Goal: Task Accomplishment & Management: Use online tool/utility

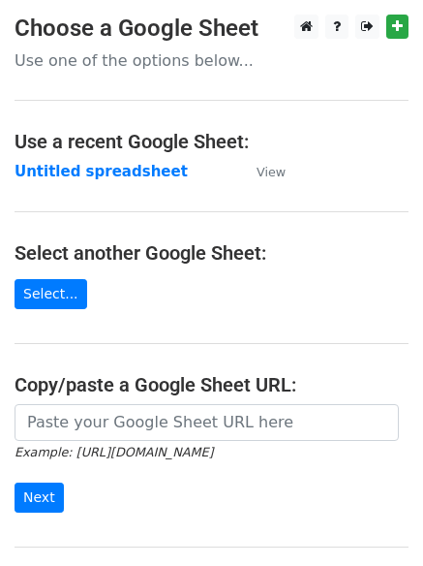
click at [77, 174] on strong "Untitled spreadsheet" at bounding box center [101, 171] width 173 height 17
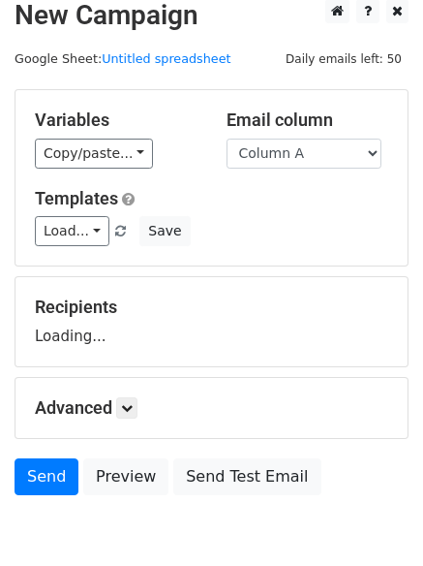
scroll to position [109, 0]
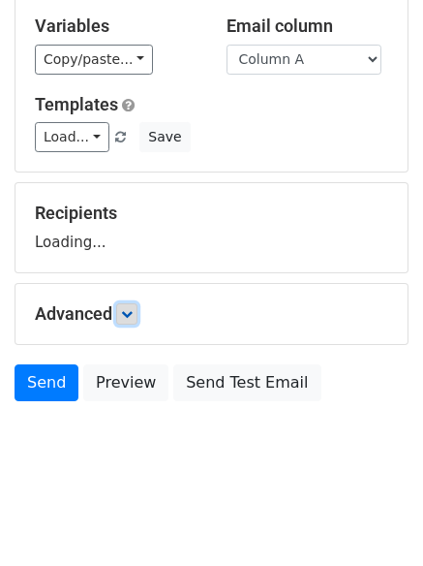
click at [130, 318] on icon at bounding box center [127, 314] width 12 height 12
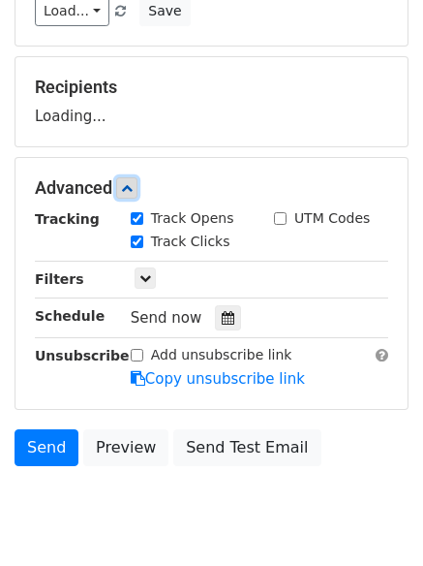
scroll to position [299, 0]
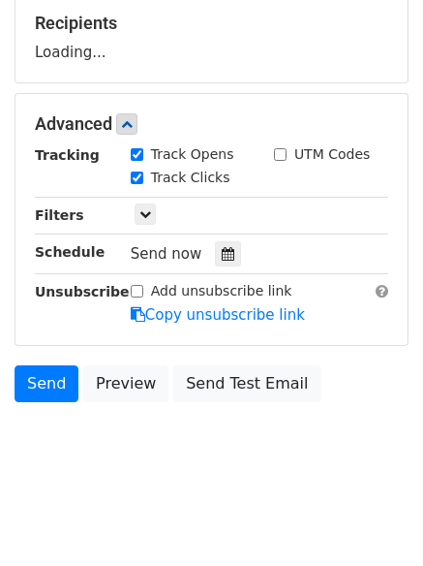
click at [225, 268] on div "Tracking Track Opens UTM Codes Track Clicks Filters Only include spreadsheet ro…" at bounding box center [211, 234] width 353 height 181
click at [222, 259] on icon at bounding box center [228, 254] width 13 height 14
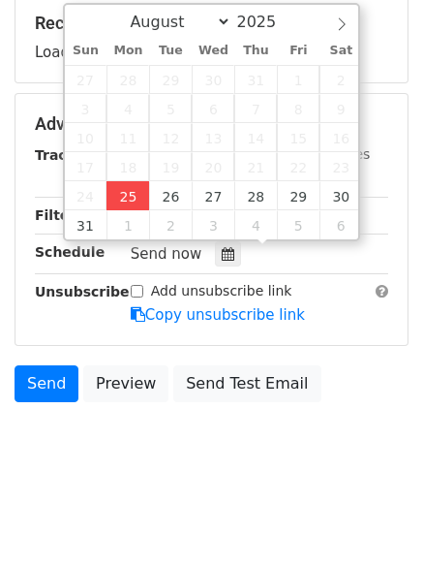
type input "2025-08-25 13:13"
type input "01"
type input "13"
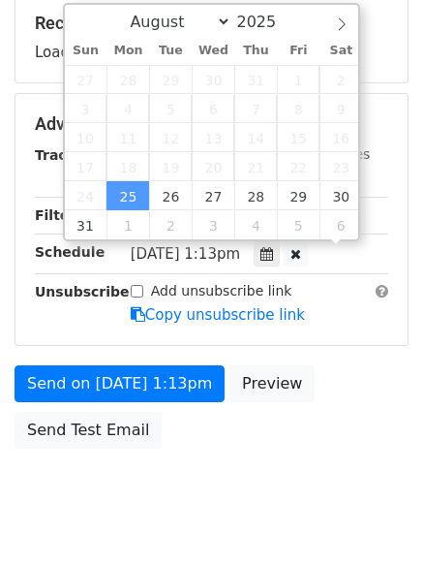
scroll to position [1, 0]
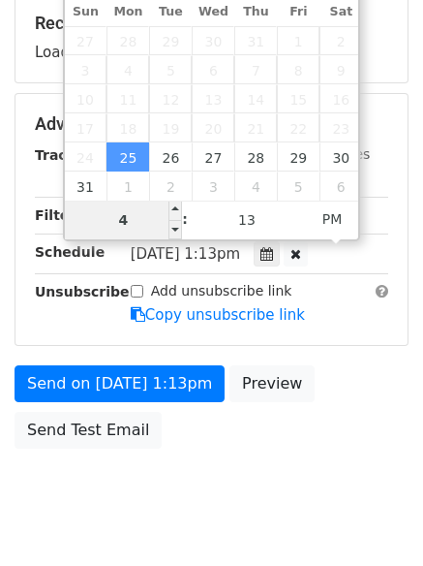
type input "4"
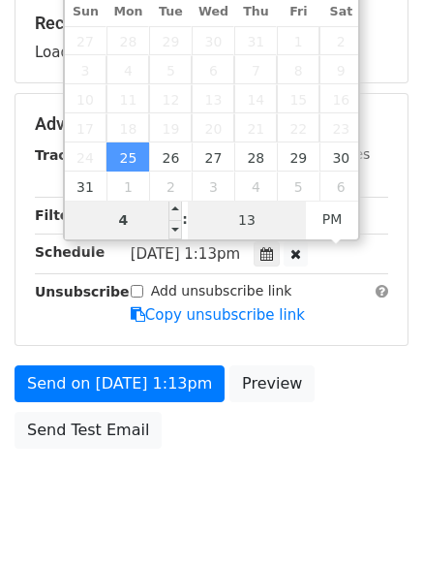
type input "2025-08-25 16:13"
type input "04"
type input "1"
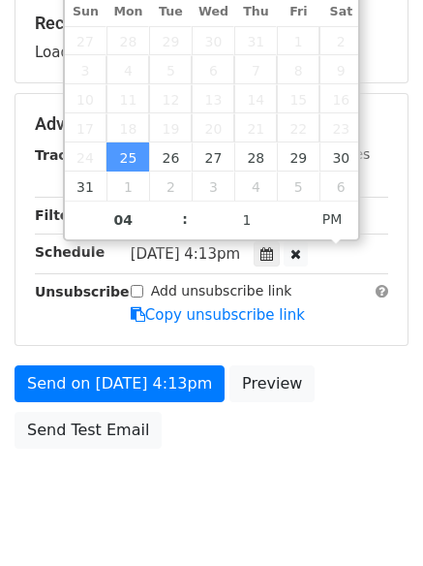
type input "2025-08-25 16:01"
click at [173, 454] on div "Send on Aug 25 at 4:13pm Preview Send Test Email" at bounding box center [211, 411] width 423 height 93
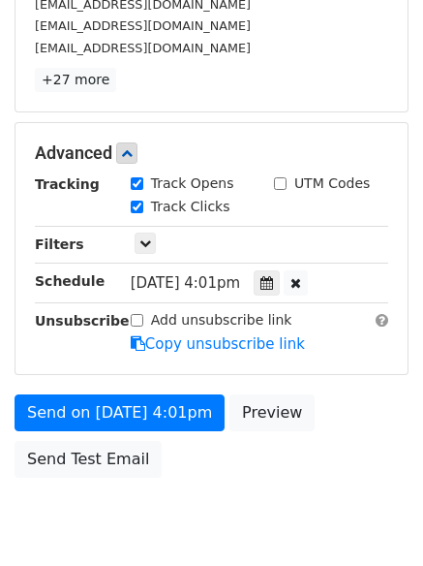
scroll to position [423, 0]
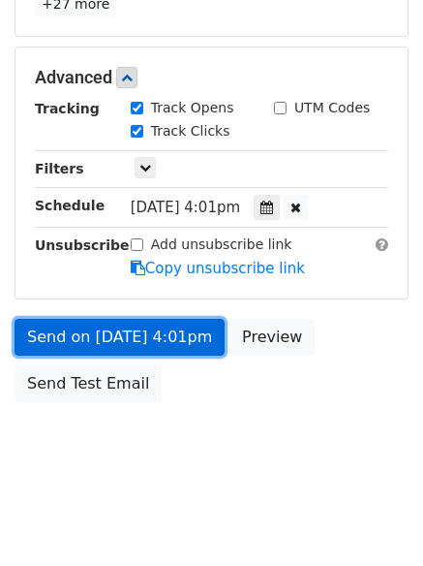
click at [123, 332] on link "Send on Aug 25 at 4:01pm" at bounding box center [120, 337] width 210 height 37
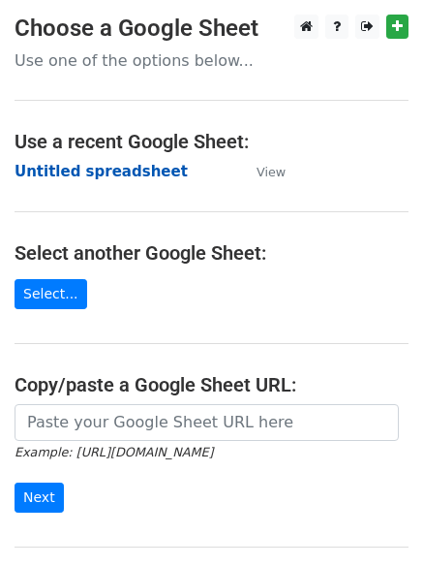
click at [75, 175] on strong "Untitled spreadsheet" at bounding box center [101, 171] width 173 height 17
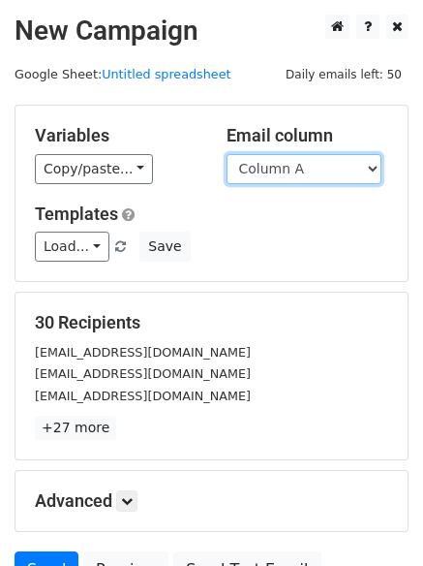
click at [323, 182] on select "Column A Column B Column C" at bounding box center [304, 169] width 155 height 30
select select "Column B"
click at [227, 154] on select "Column A Column B Column C" at bounding box center [304, 169] width 155 height 30
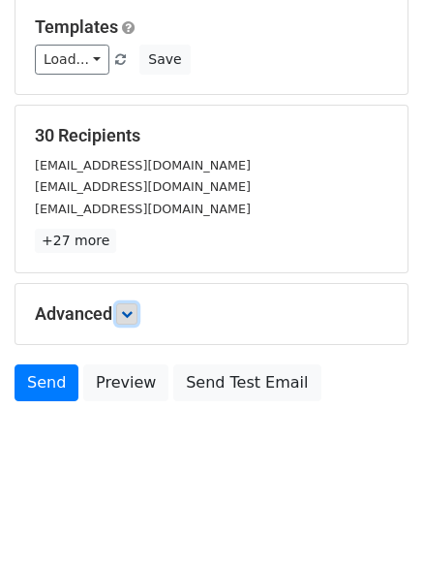
click at [132, 315] on icon at bounding box center [127, 314] width 12 height 12
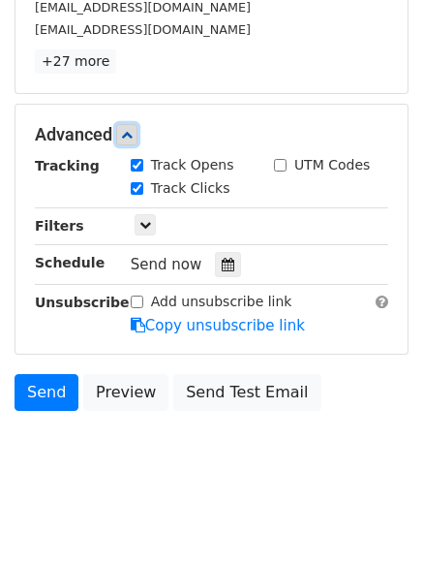
scroll to position [368, 0]
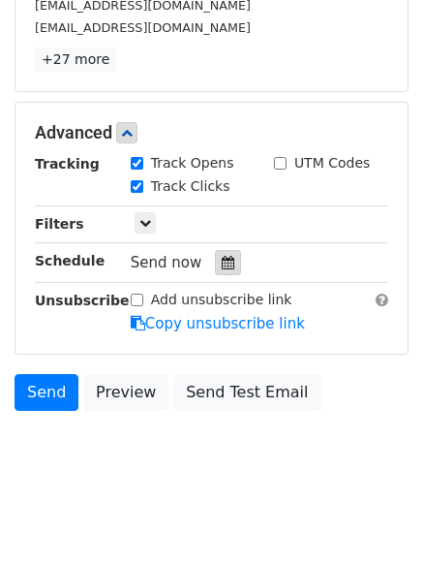
click at [222, 269] on icon at bounding box center [228, 263] width 13 height 14
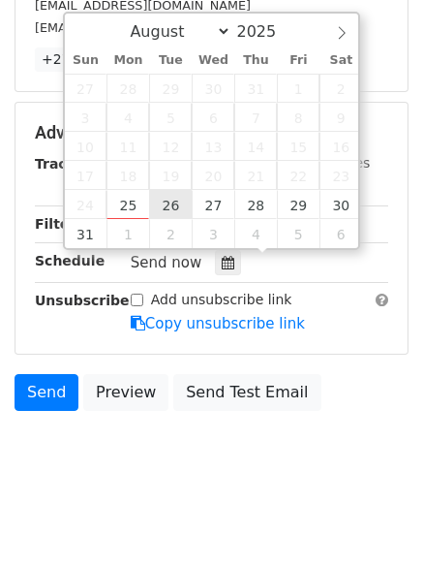
type input "2025-08-26 12:00"
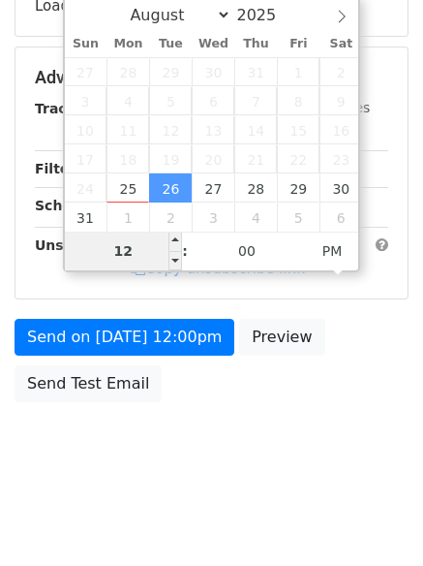
type input "5"
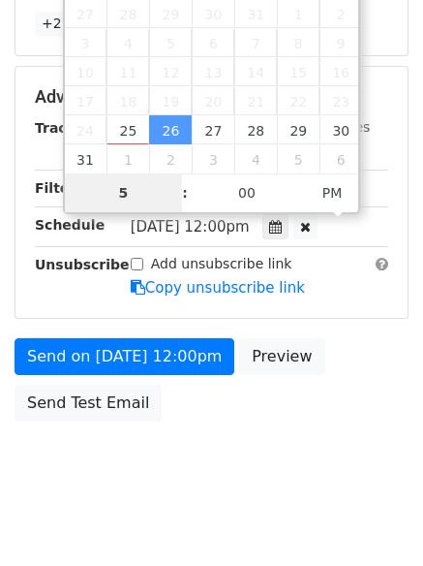
scroll to position [423, 0]
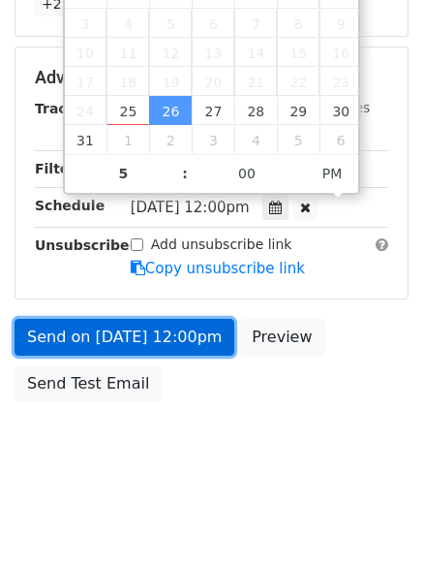
type input "2025-08-26 17:00"
click at [126, 331] on link "Send on Aug 26 at 12:00pm" at bounding box center [125, 337] width 220 height 37
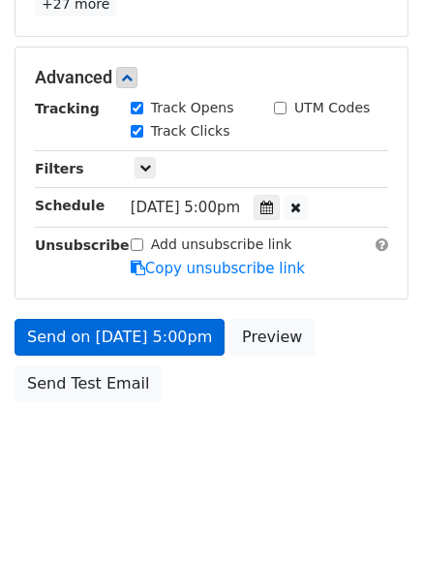
scroll to position [346, 0]
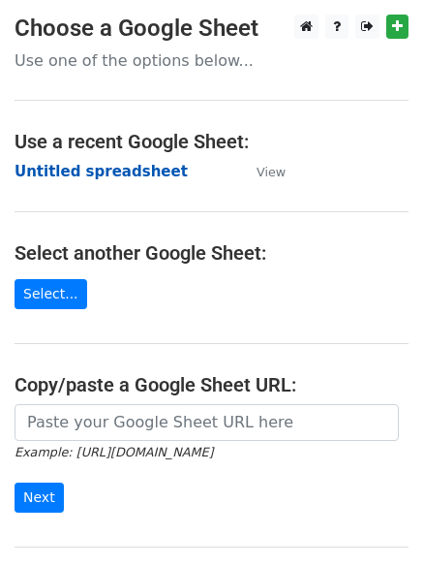
click at [61, 166] on strong "Untitled spreadsheet" at bounding box center [101, 171] width 173 height 17
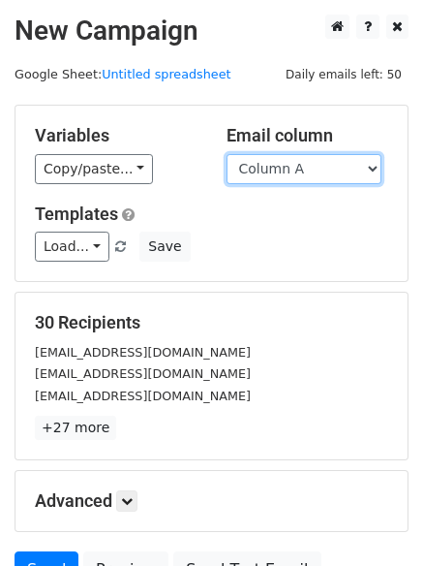
click at [295, 178] on select "Column A Column B Column C" at bounding box center [304, 169] width 155 height 30
select select "Column C"
click at [227, 154] on select "Column A Column B Column C" at bounding box center [304, 169] width 155 height 30
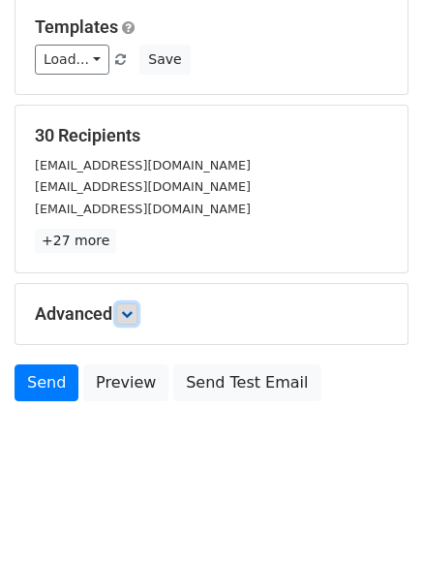
click at [133, 310] on icon at bounding box center [127, 314] width 12 height 12
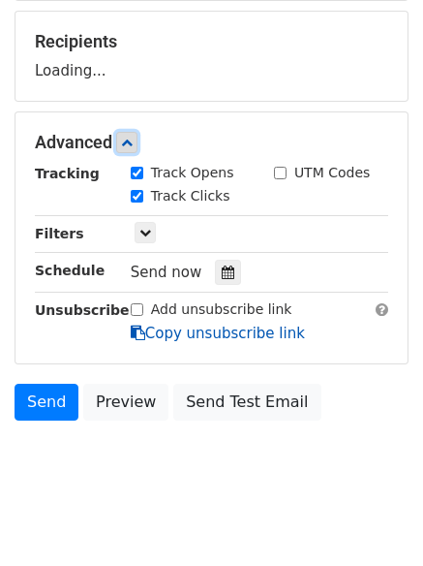
scroll to position [286, 0]
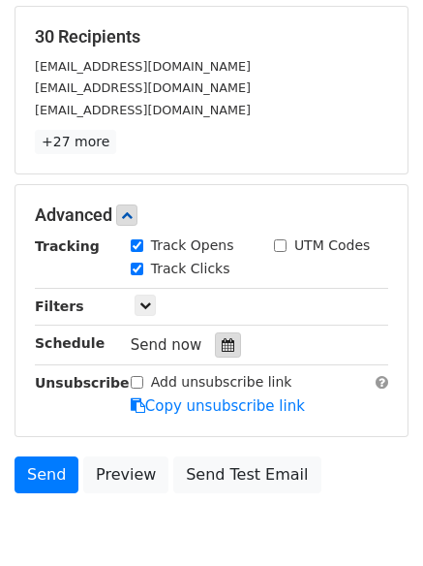
click at [215, 354] on div at bounding box center [228, 344] width 26 height 25
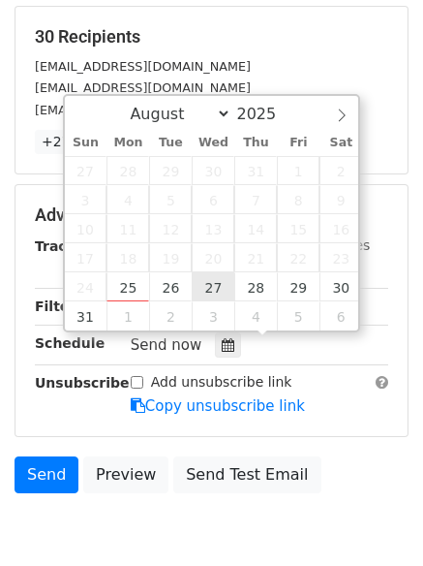
type input "2025-08-27 12:00"
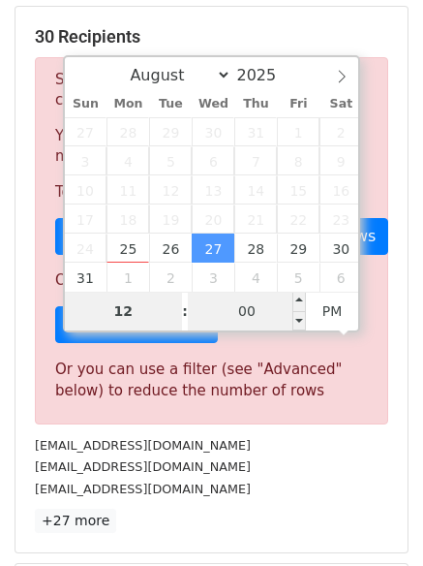
type input "6"
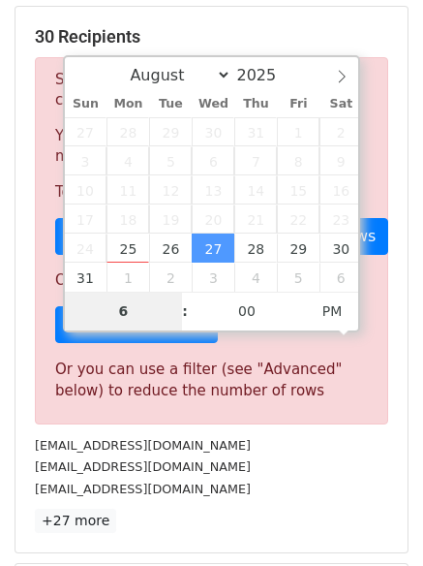
scroll to position [802, 0]
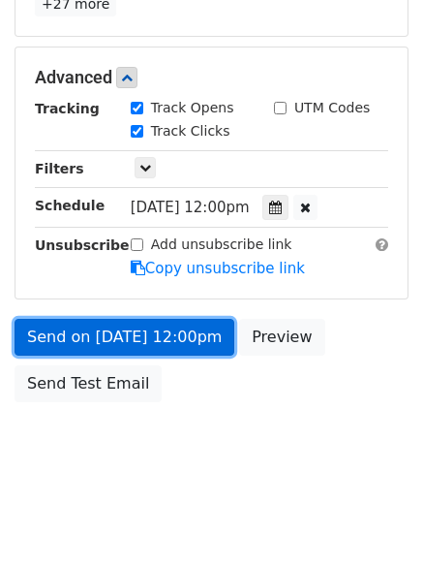
type input "2025-08-27 18:00"
click at [131, 333] on link "Send on Aug 27 at 12:00pm" at bounding box center [125, 337] width 220 height 37
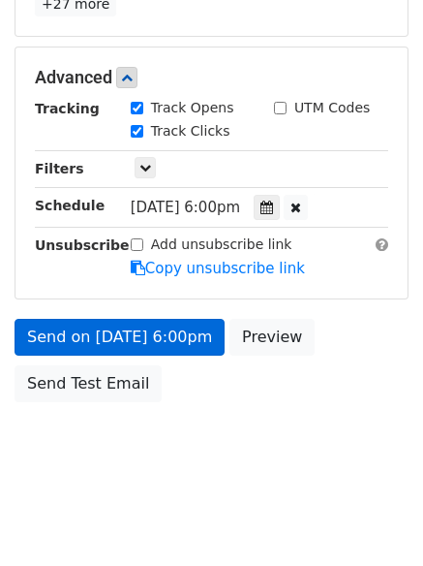
scroll to position [346, 0]
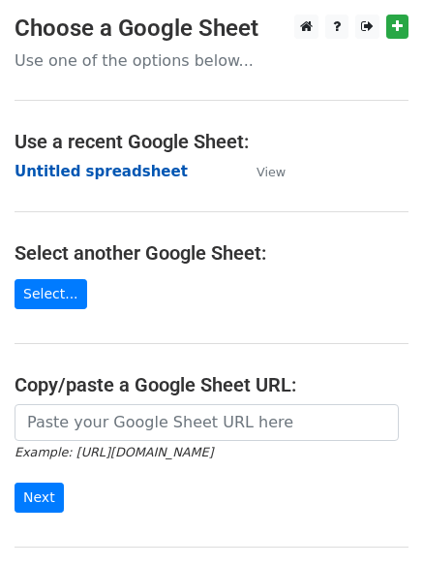
click at [65, 169] on strong "Untitled spreadsheet" at bounding box center [101, 171] width 173 height 17
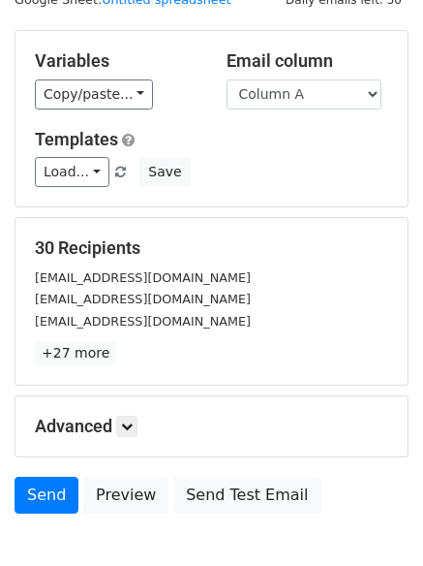
scroll to position [109, 0]
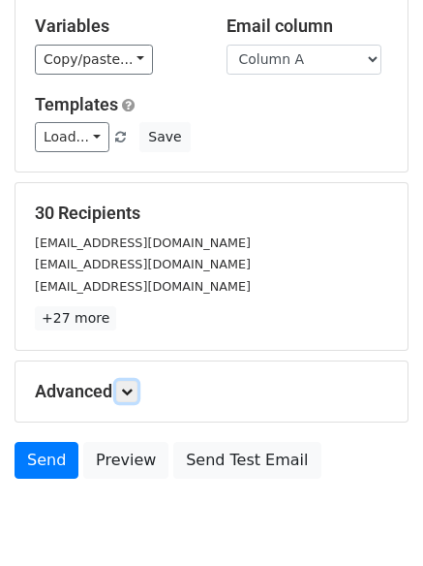
click at [142, 384] on h5 "Advanced" at bounding box center [211, 391] width 353 height 21
click at [133, 390] on icon at bounding box center [127, 391] width 12 height 12
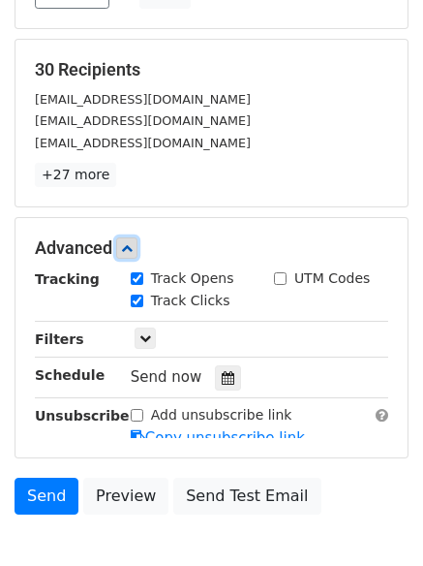
scroll to position [377, 0]
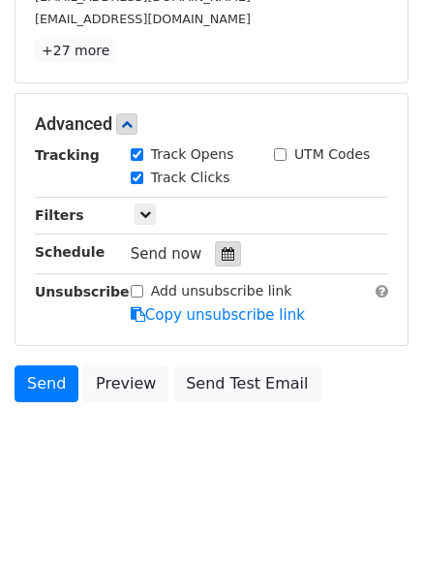
click at [222, 247] on icon at bounding box center [228, 254] width 13 height 14
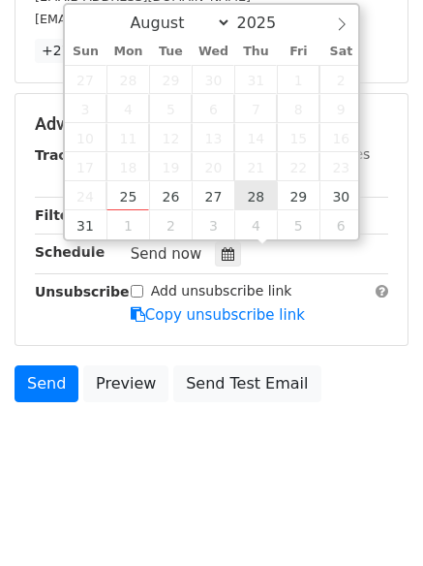
type input "2025-08-28 12:00"
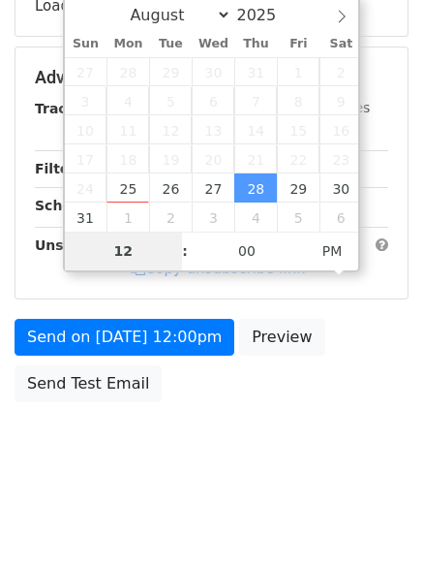
type input "7"
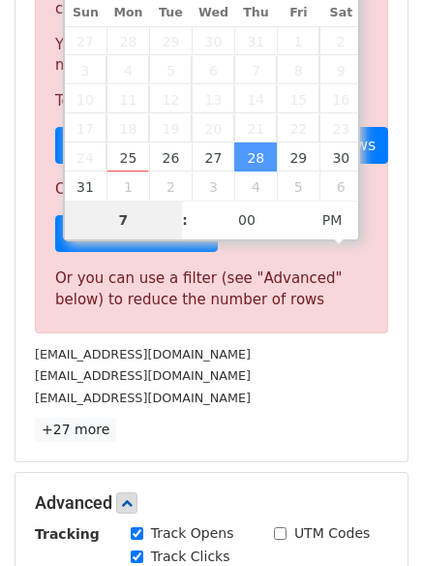
scroll to position [802, 0]
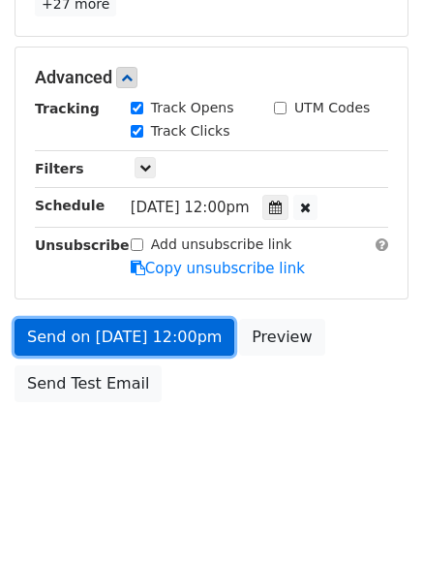
type input "2025-08-28 19:00"
click at [133, 321] on link "Send on Aug 28 at 12:00pm" at bounding box center [125, 337] width 220 height 37
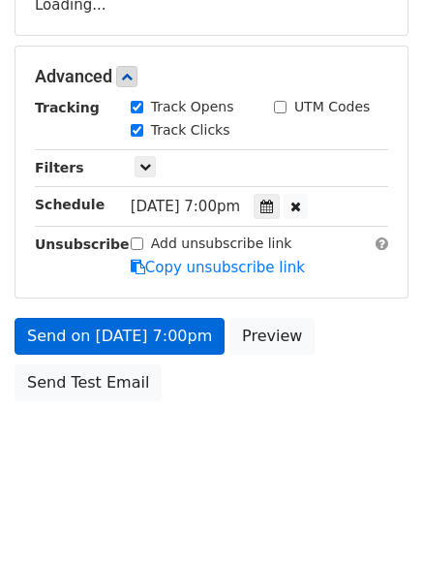
scroll to position [346, 0]
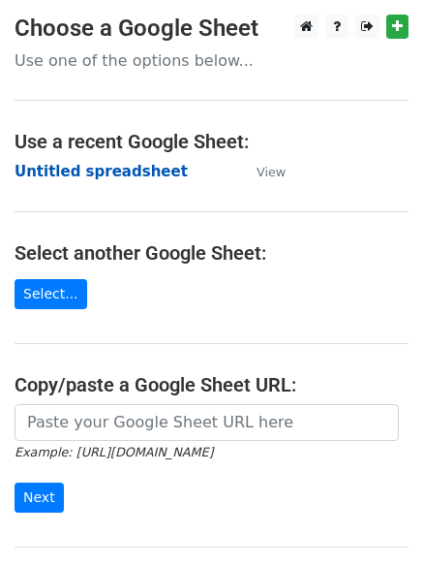
click at [50, 173] on strong "Untitled spreadsheet" at bounding box center [101, 171] width 173 height 17
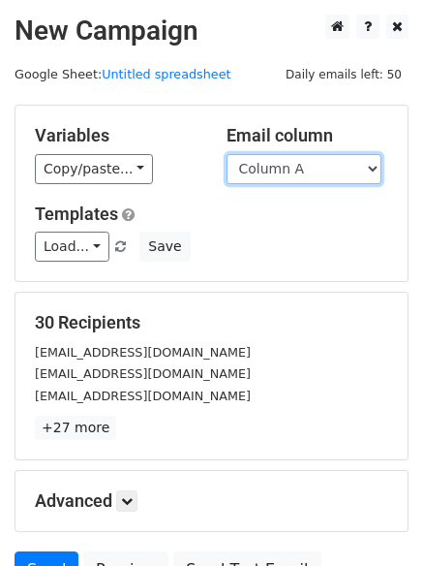
click at [313, 175] on select "Column A Column B Column C" at bounding box center [304, 169] width 155 height 30
select select "Column B"
click at [227, 154] on select "Column A Column B Column C" at bounding box center [304, 169] width 155 height 30
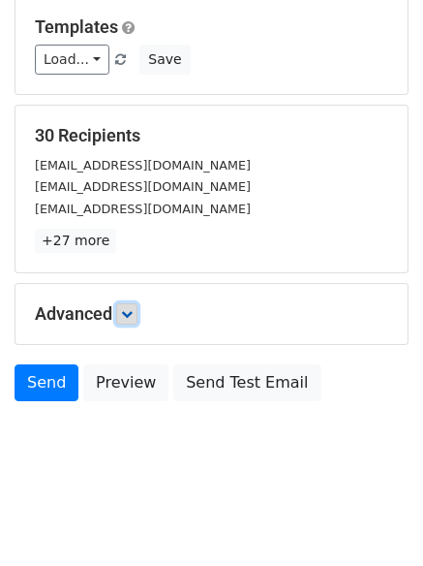
click at [138, 316] on link at bounding box center [126, 313] width 21 height 21
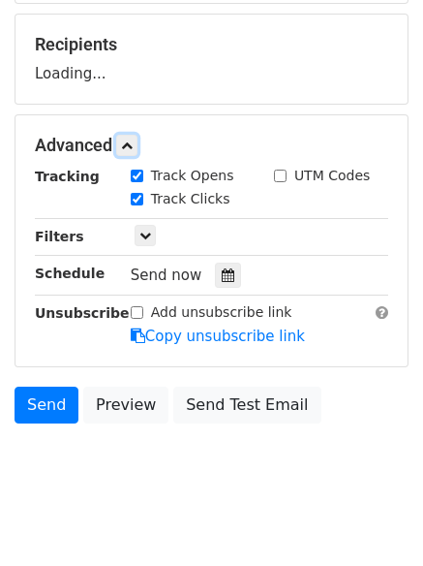
scroll to position [291, 0]
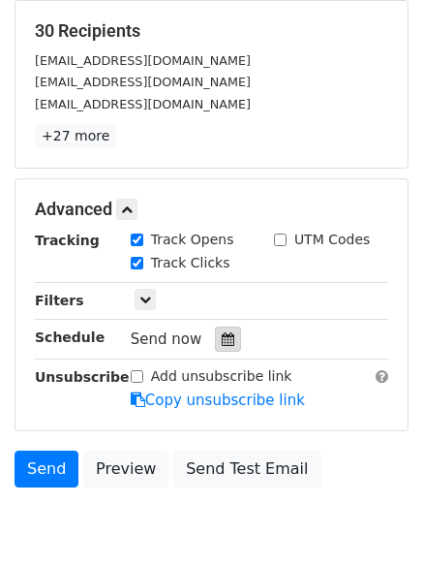
click at [224, 332] on icon at bounding box center [228, 339] width 13 height 14
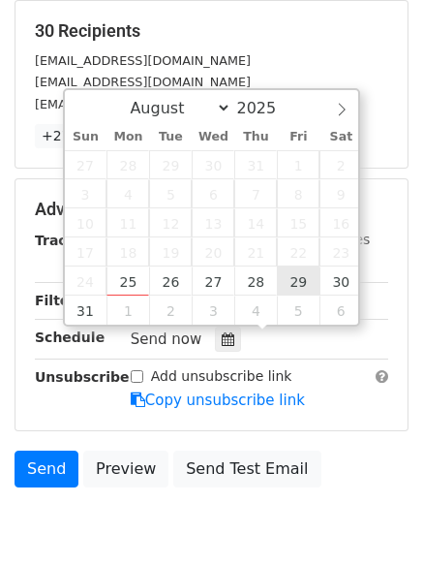
type input "2025-08-29 12:00"
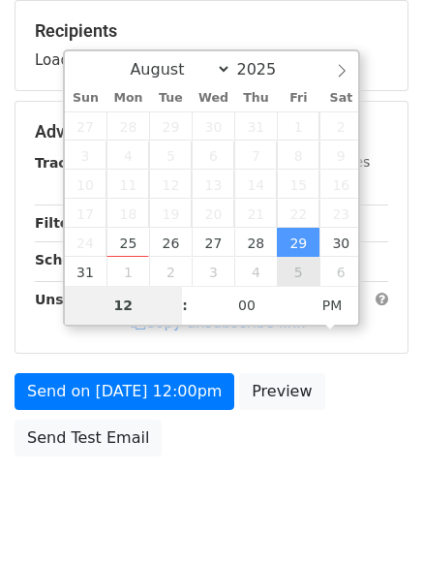
type input "8"
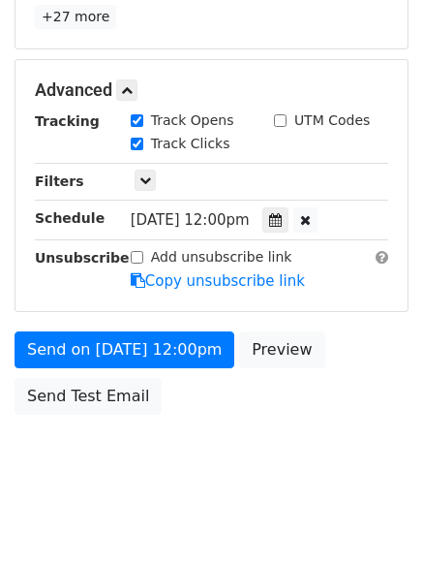
scroll to position [802, 0]
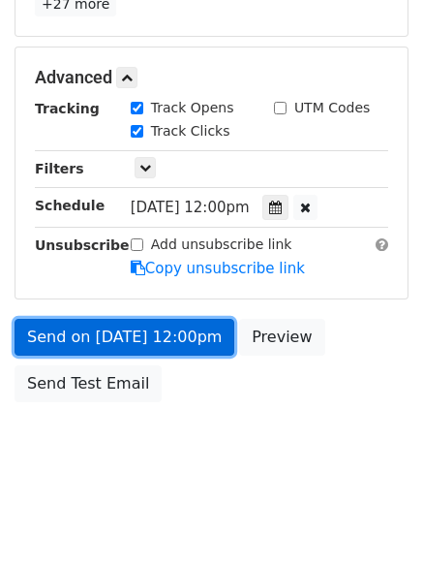
type input "2025-08-29 20:00"
click at [152, 330] on link "Send on Aug 29 at 12:00pm" at bounding box center [125, 337] width 220 height 37
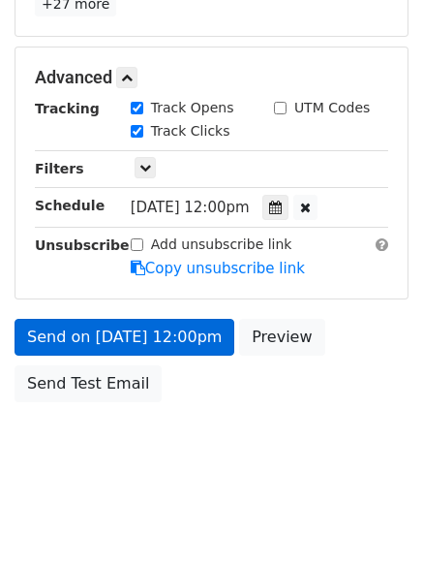
click at [152, 330] on link "Send on Aug 29 at 12:00pm" at bounding box center [125, 337] width 220 height 37
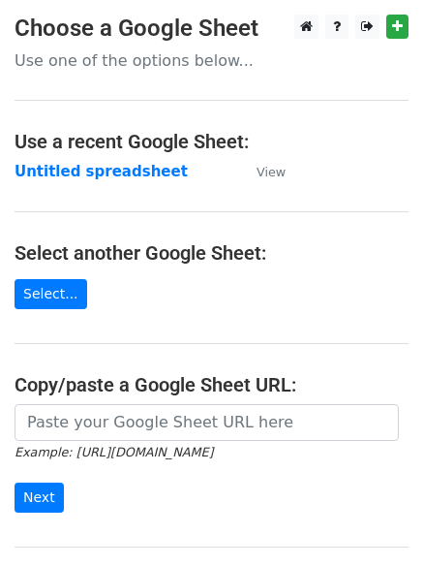
click at [221, 301] on main "Choose a Google Sheet Use one of the options below... Use a recent Google Sheet…" at bounding box center [211, 315] width 423 height 601
click at [69, 169] on strong "Untitled spreadsheet" at bounding box center [101, 171] width 173 height 17
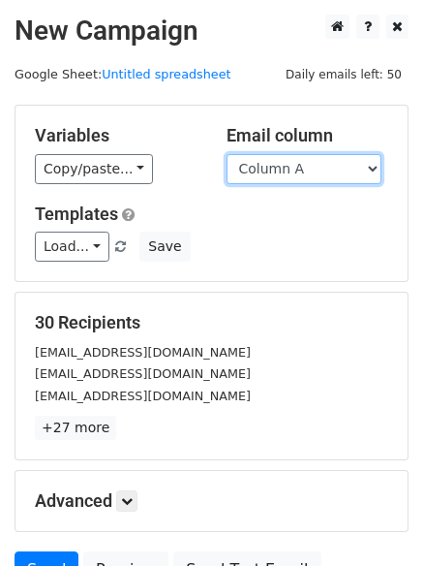
click at [309, 181] on select "Column A Column B Column C" at bounding box center [304, 169] width 155 height 30
select select "Column C"
click at [227, 154] on select "Column A Column B Column C" at bounding box center [304, 169] width 155 height 30
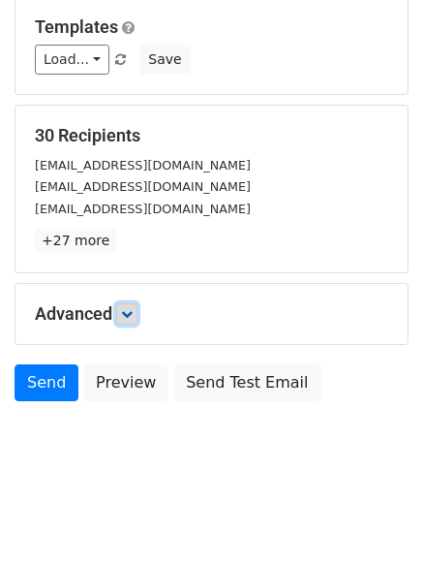
click at [138, 318] on link at bounding box center [126, 313] width 21 height 21
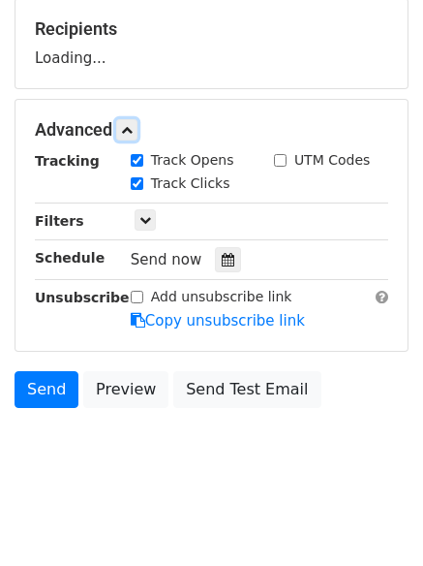
scroll to position [294, 0]
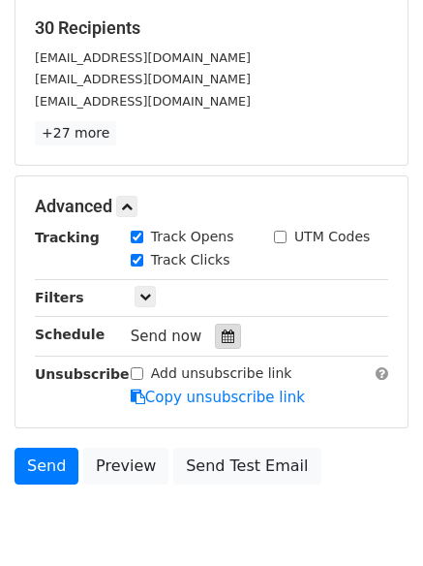
click at [223, 329] on icon at bounding box center [228, 336] width 13 height 14
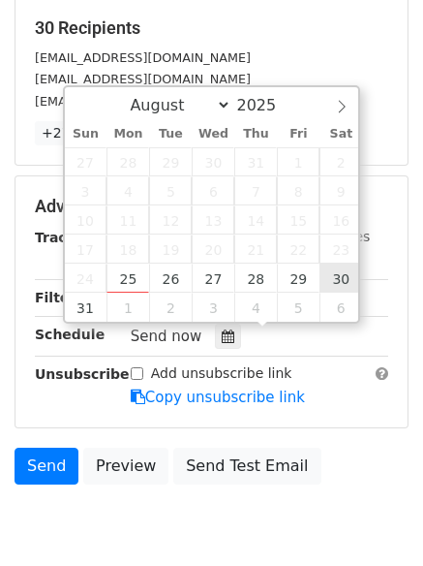
type input "[DATE] 12:00"
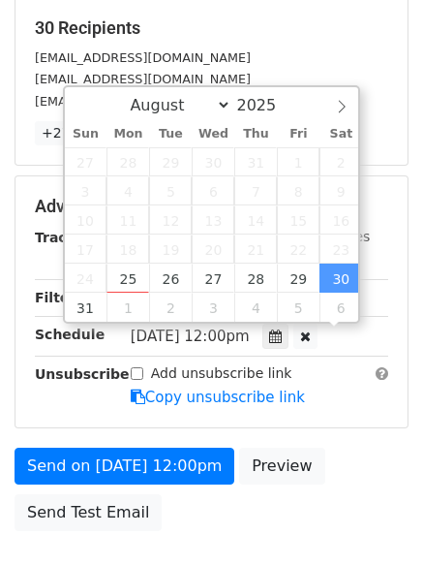
scroll to position [1, 0]
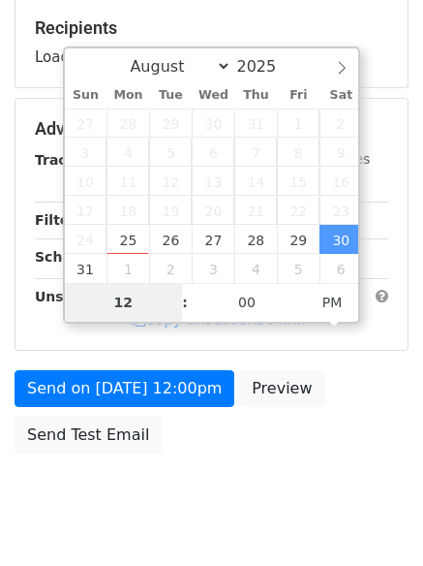
type input "9"
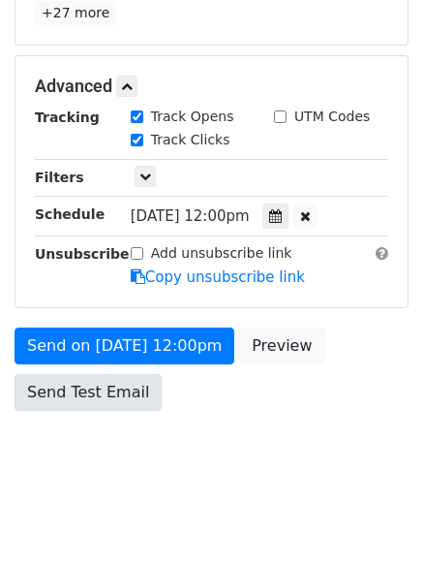
scroll to position [802, 0]
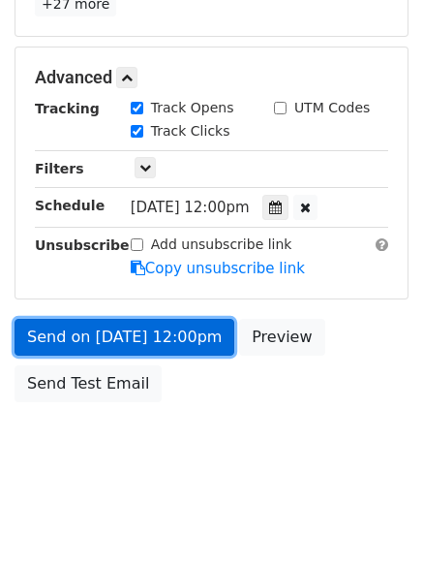
type input "[DATE] 21:00"
click at [129, 337] on link "Send on [DATE] 12:00pm" at bounding box center [125, 337] width 220 height 37
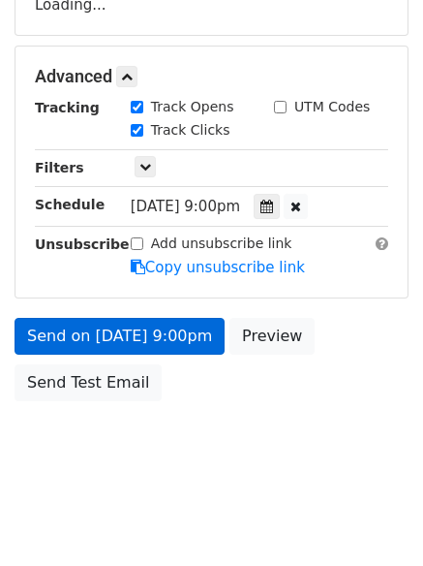
scroll to position [346, 0]
